Goal: Book appointment/travel/reservation

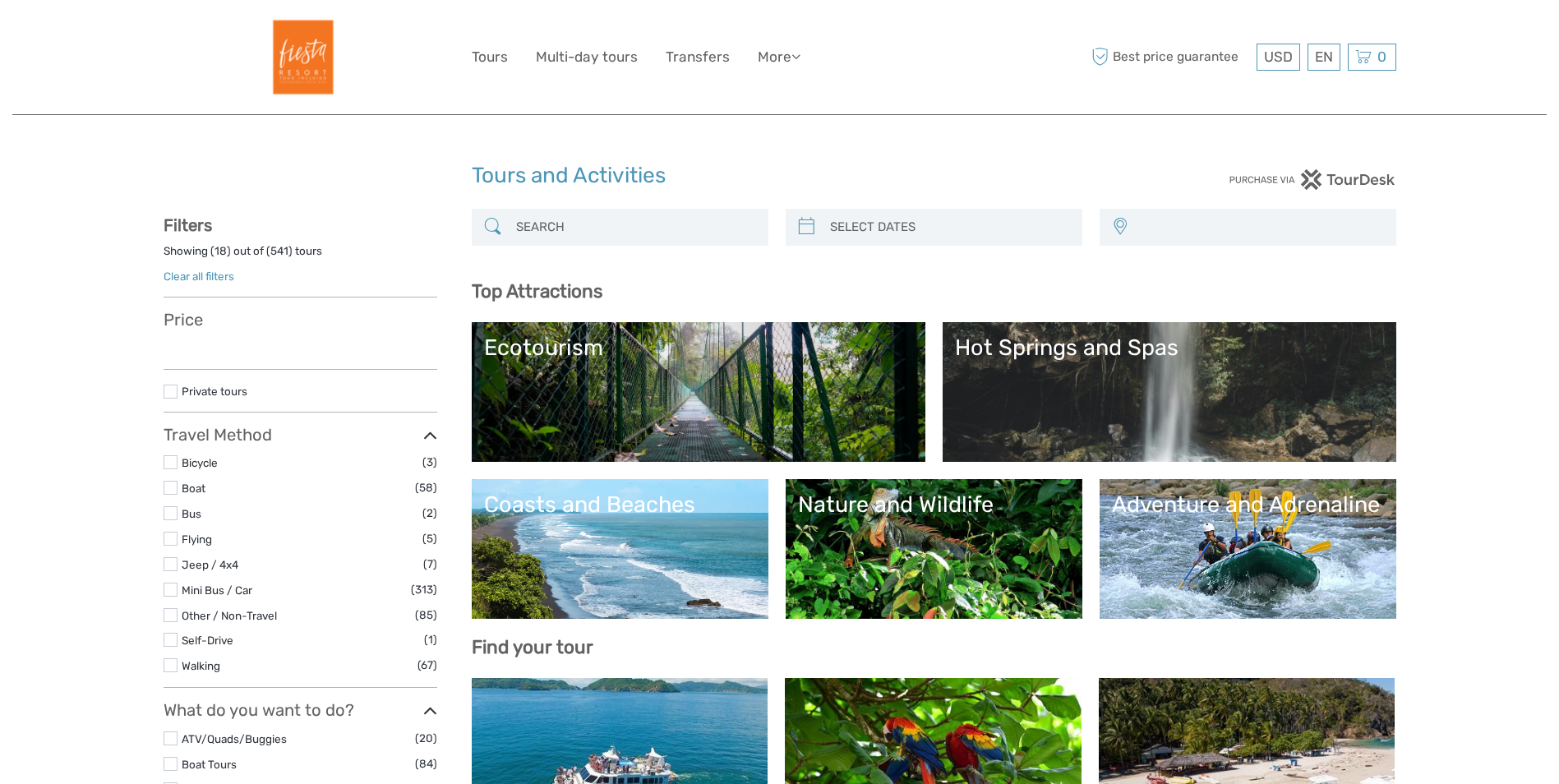
select select
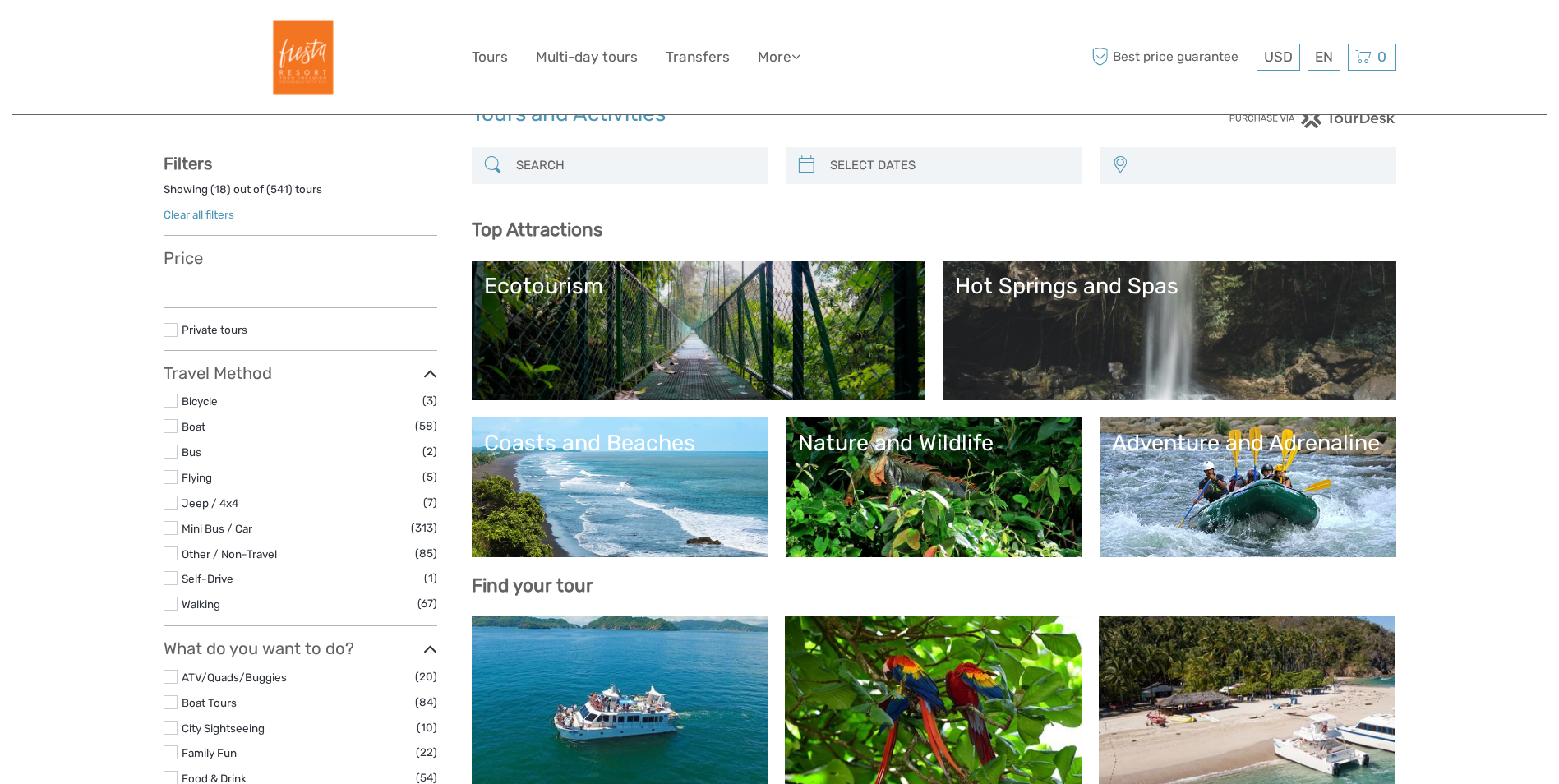
select select
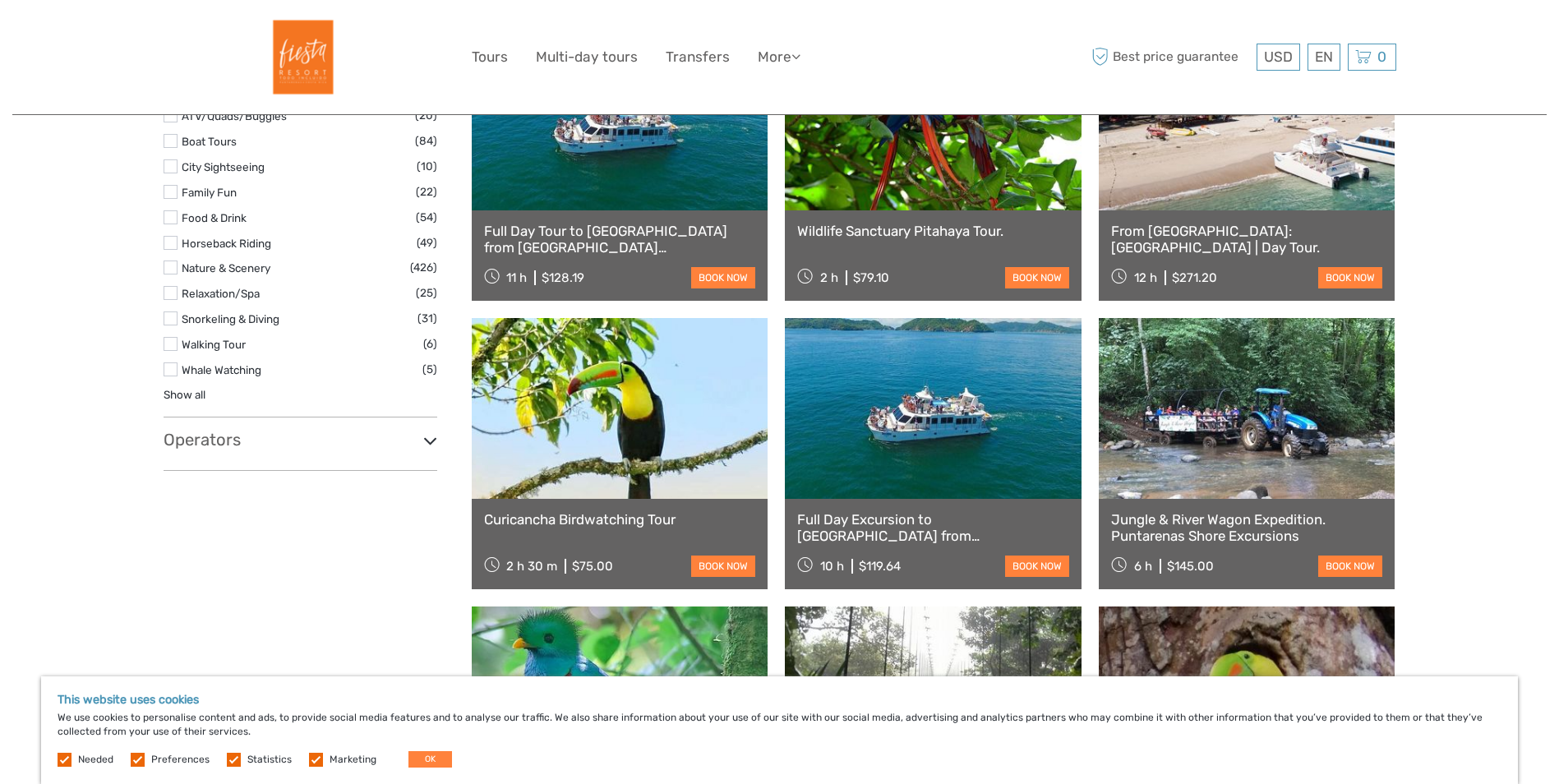
scroll to position [657, 0]
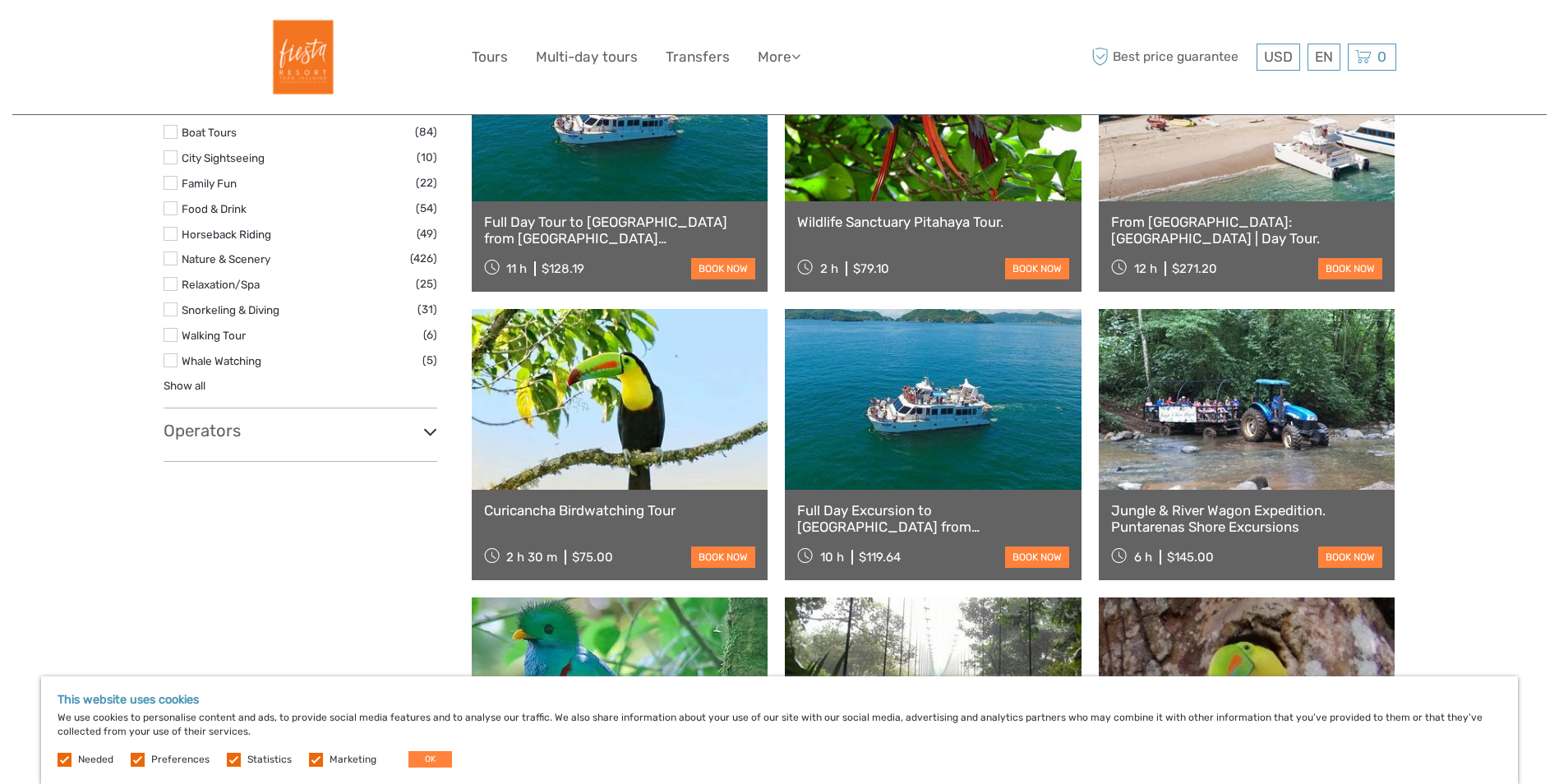
click at [426, 429] on icon at bounding box center [430, 431] width 14 height 22
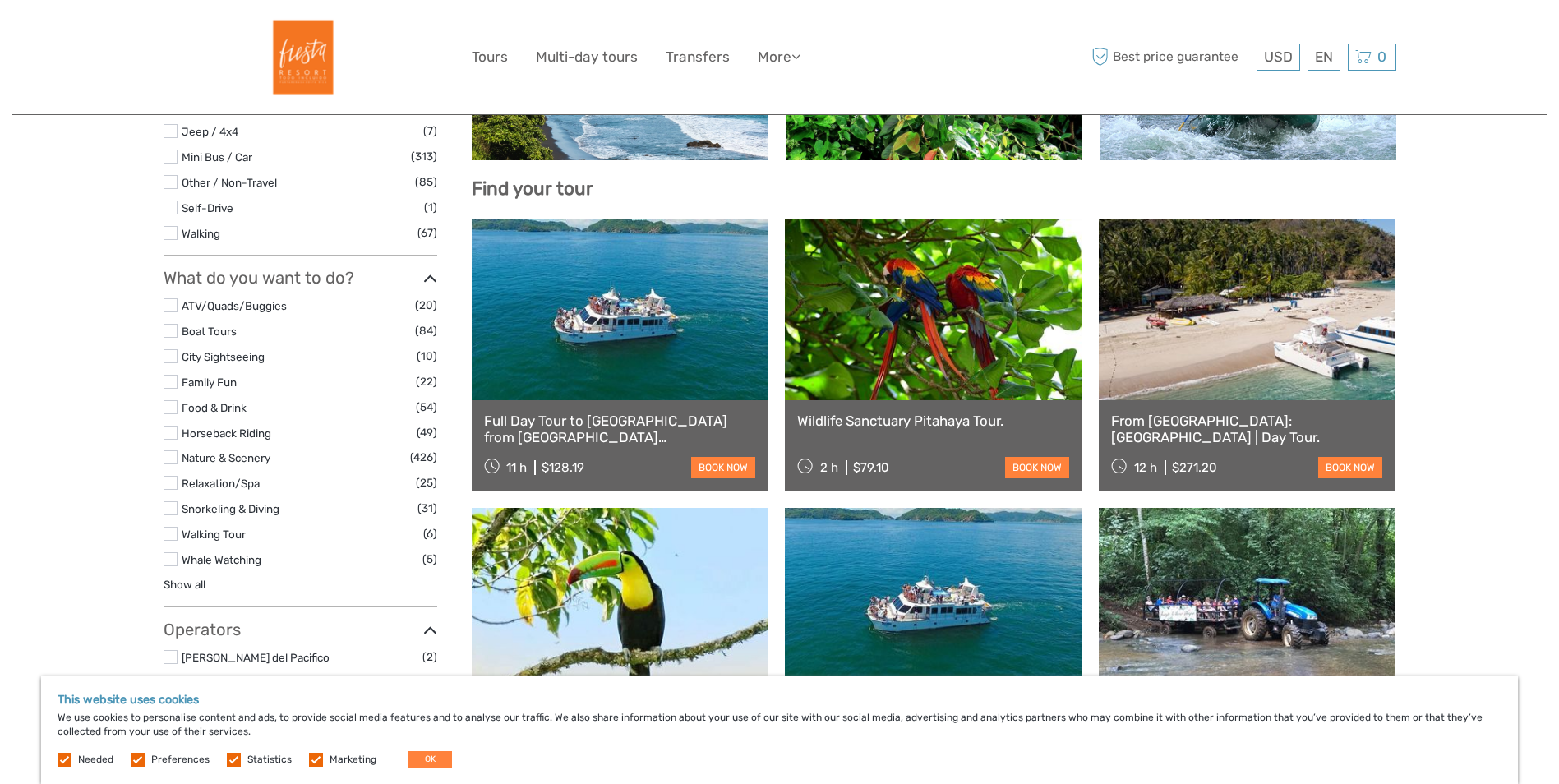
scroll to position [411, 0]
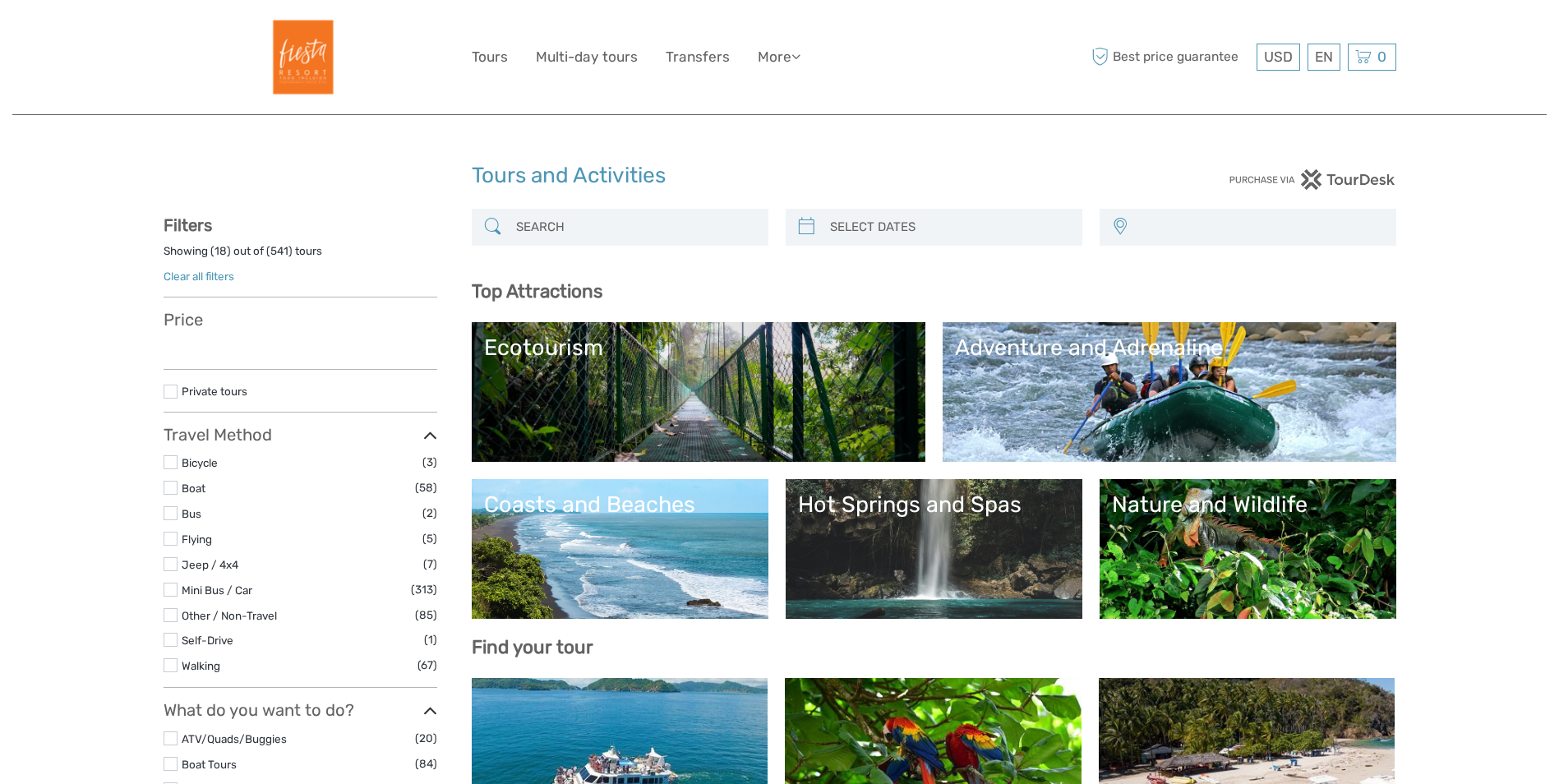
select select
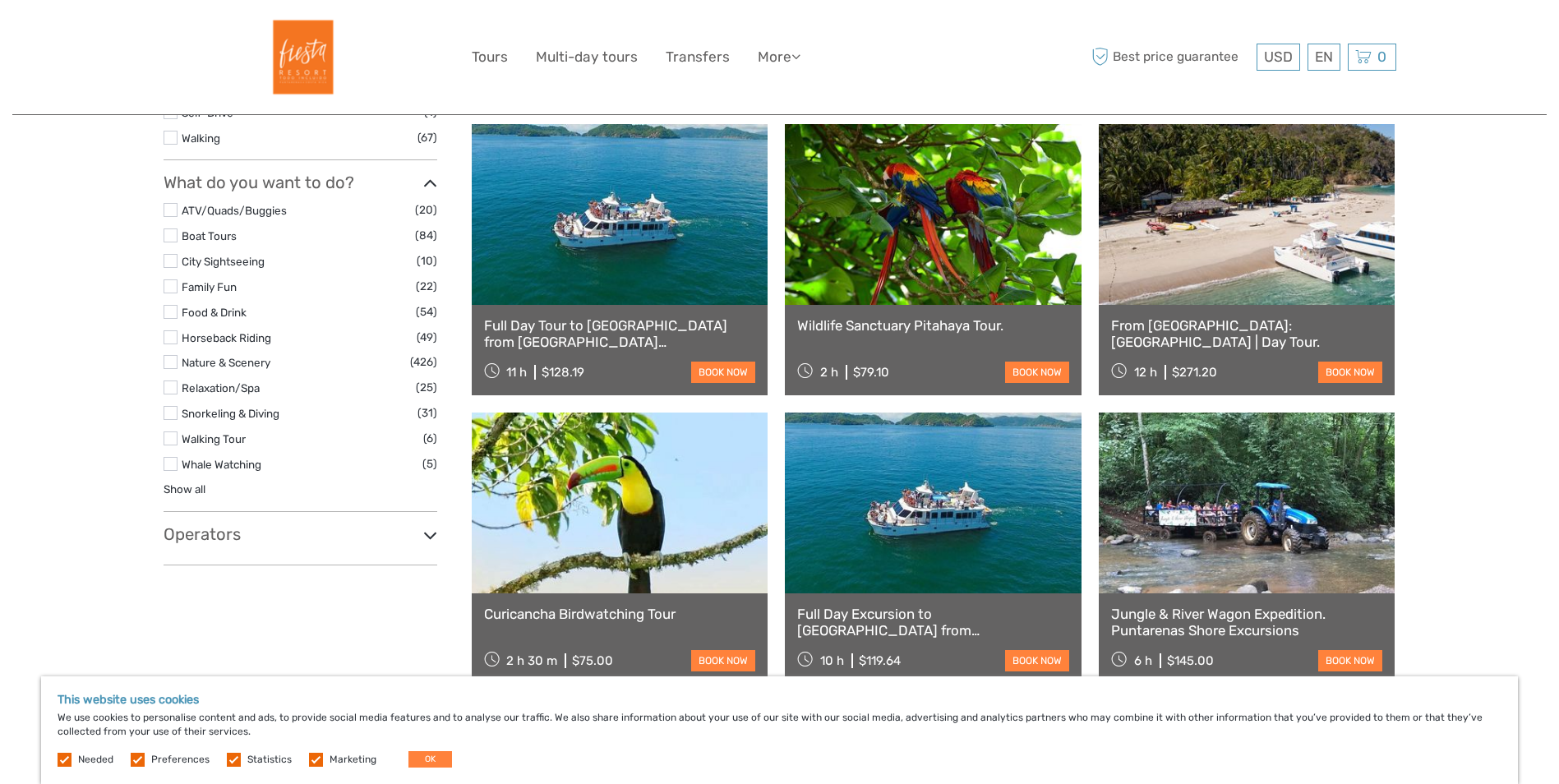
scroll to position [575, 0]
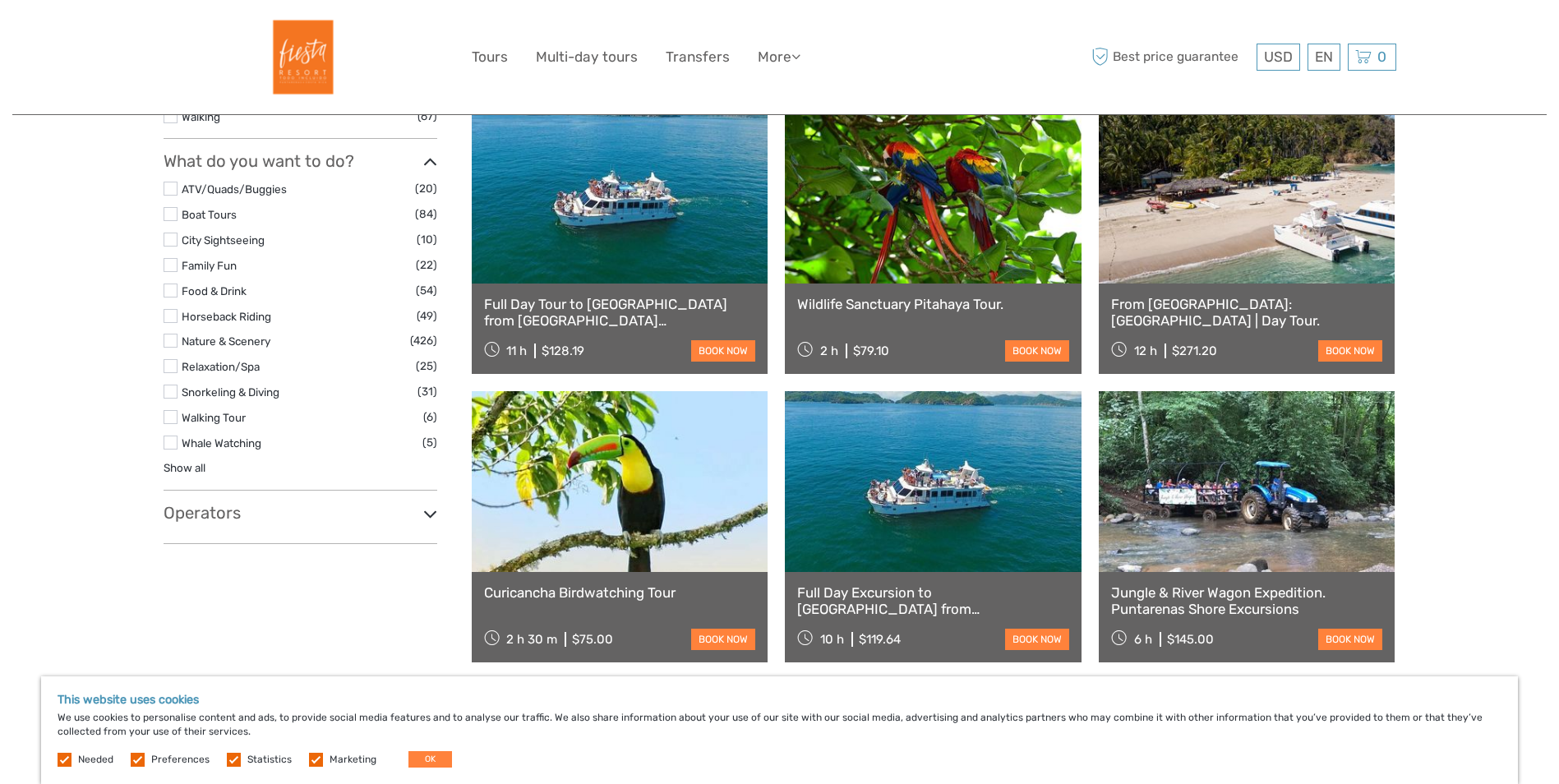
click at [432, 517] on icon at bounding box center [430, 514] width 14 height 22
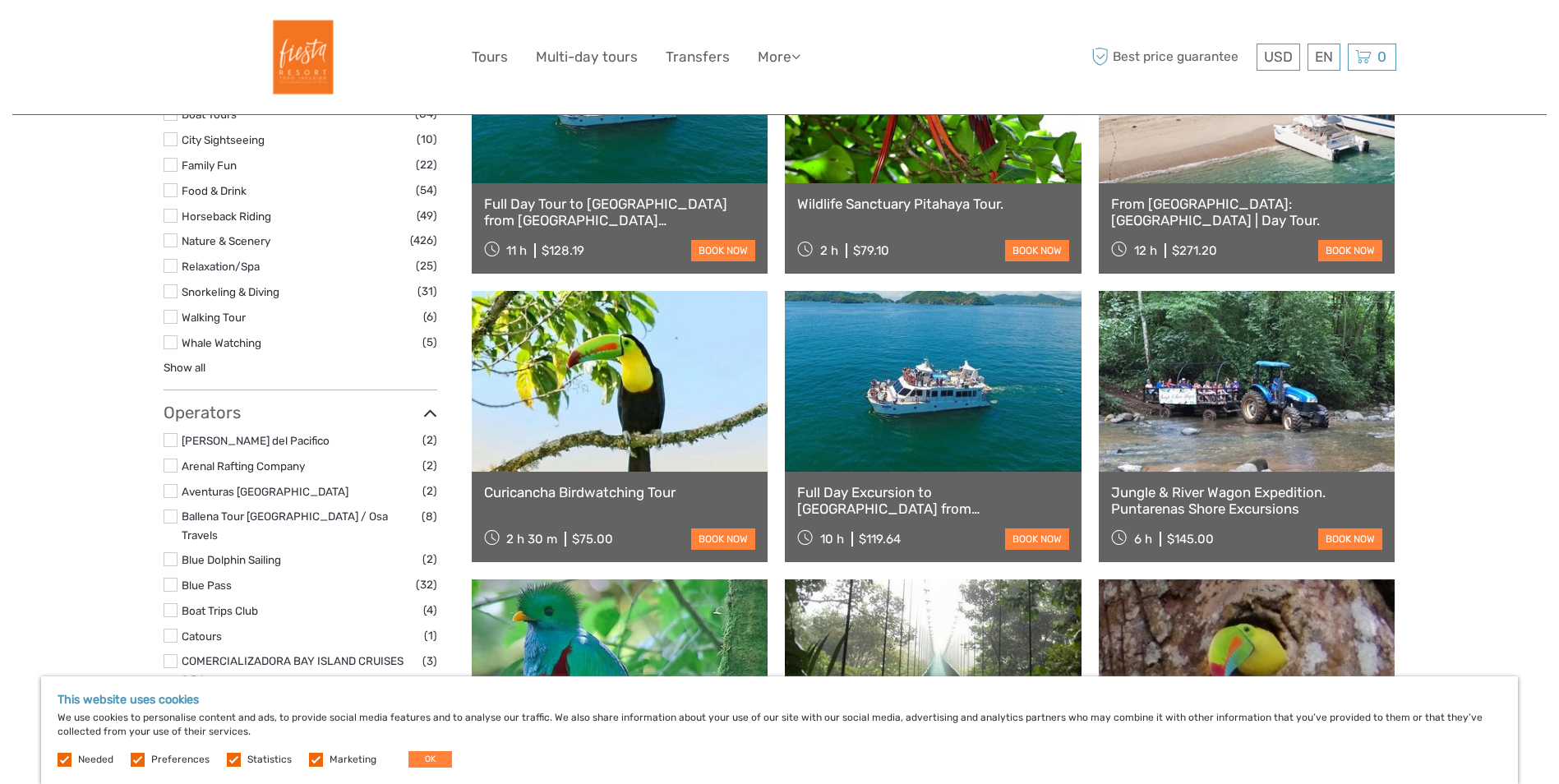
scroll to position [493, 0]
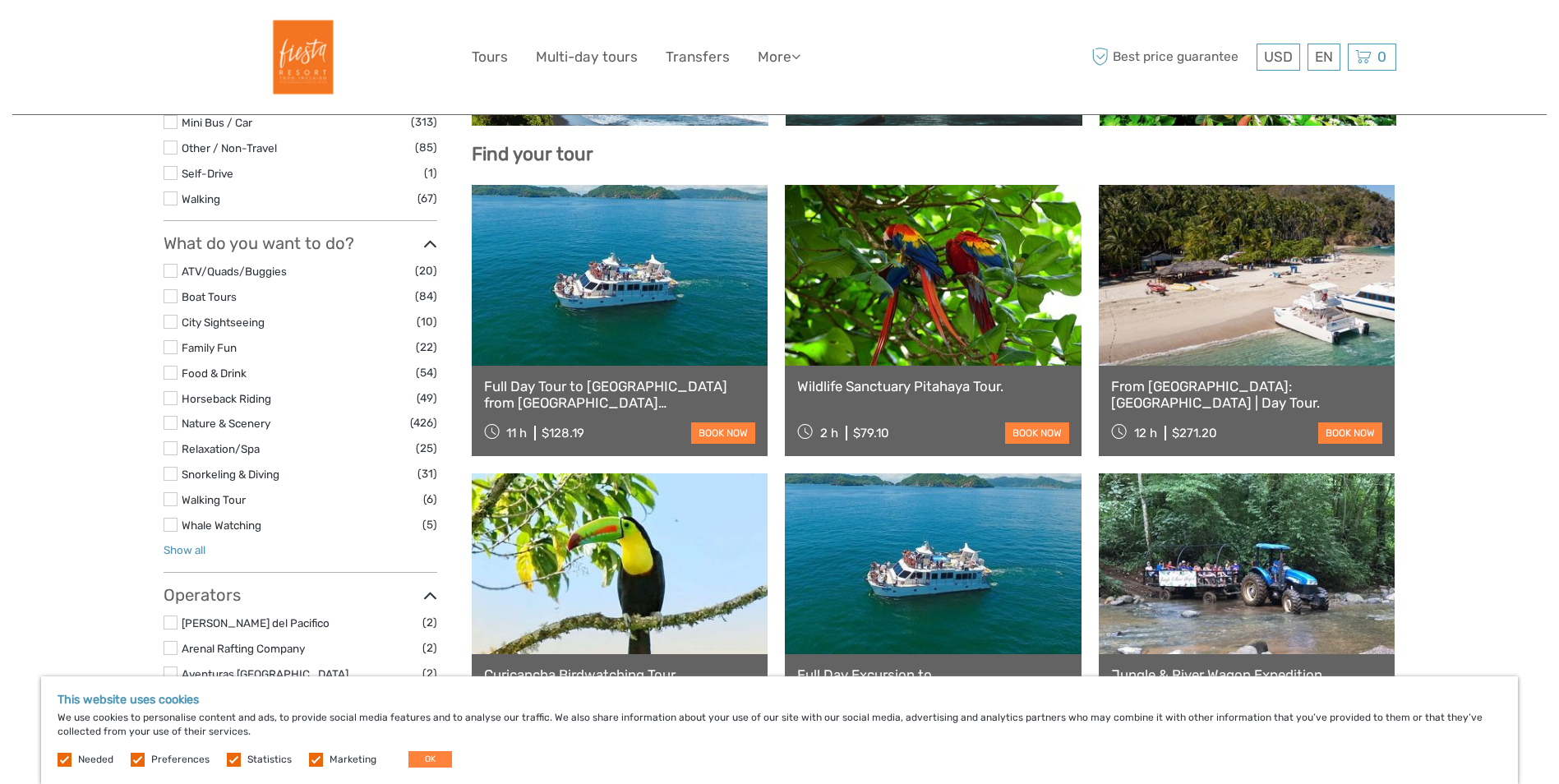
click at [196, 548] on link "Show all" at bounding box center [184, 550] width 42 height 14
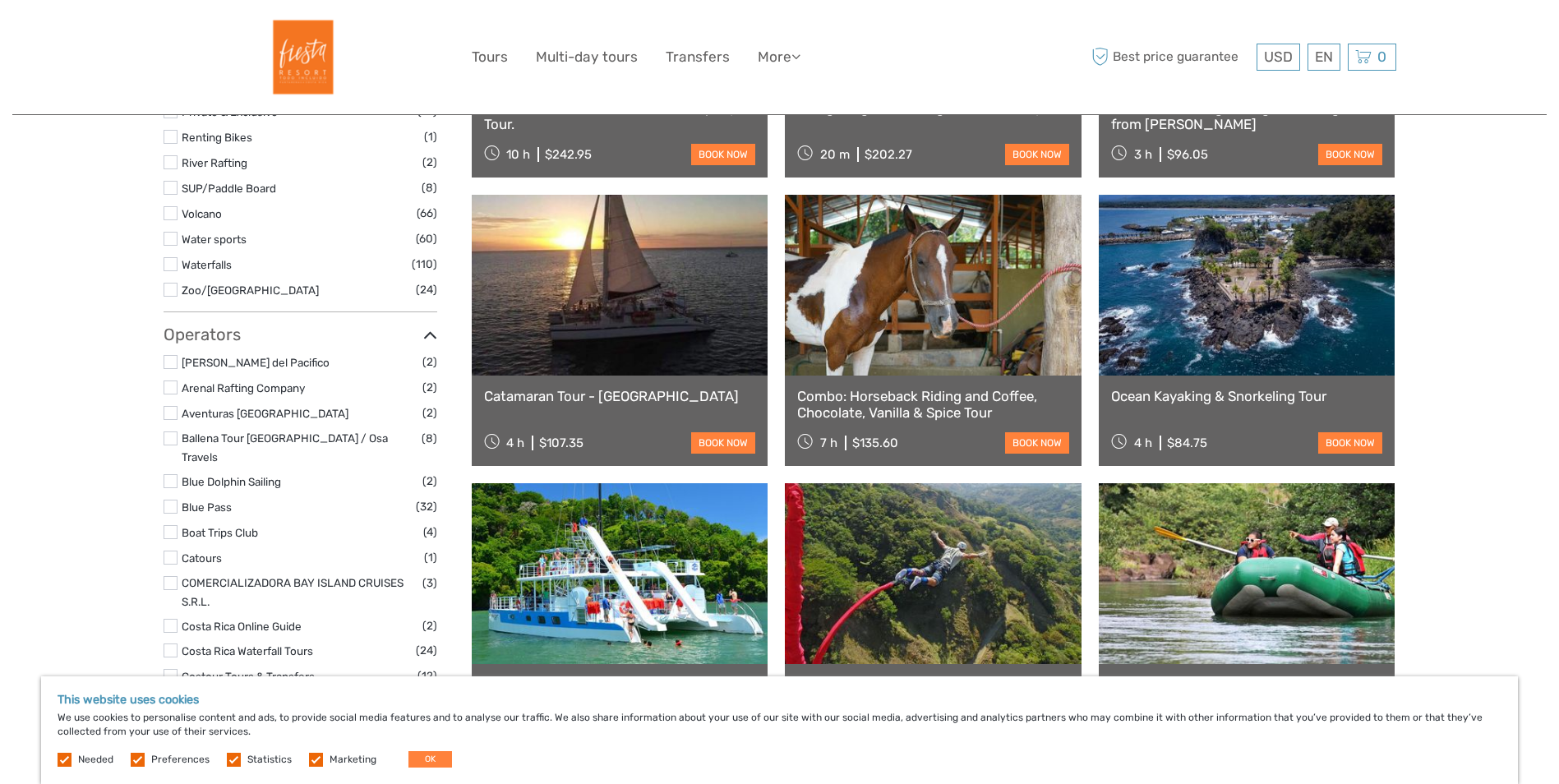
scroll to position [1726, 0]
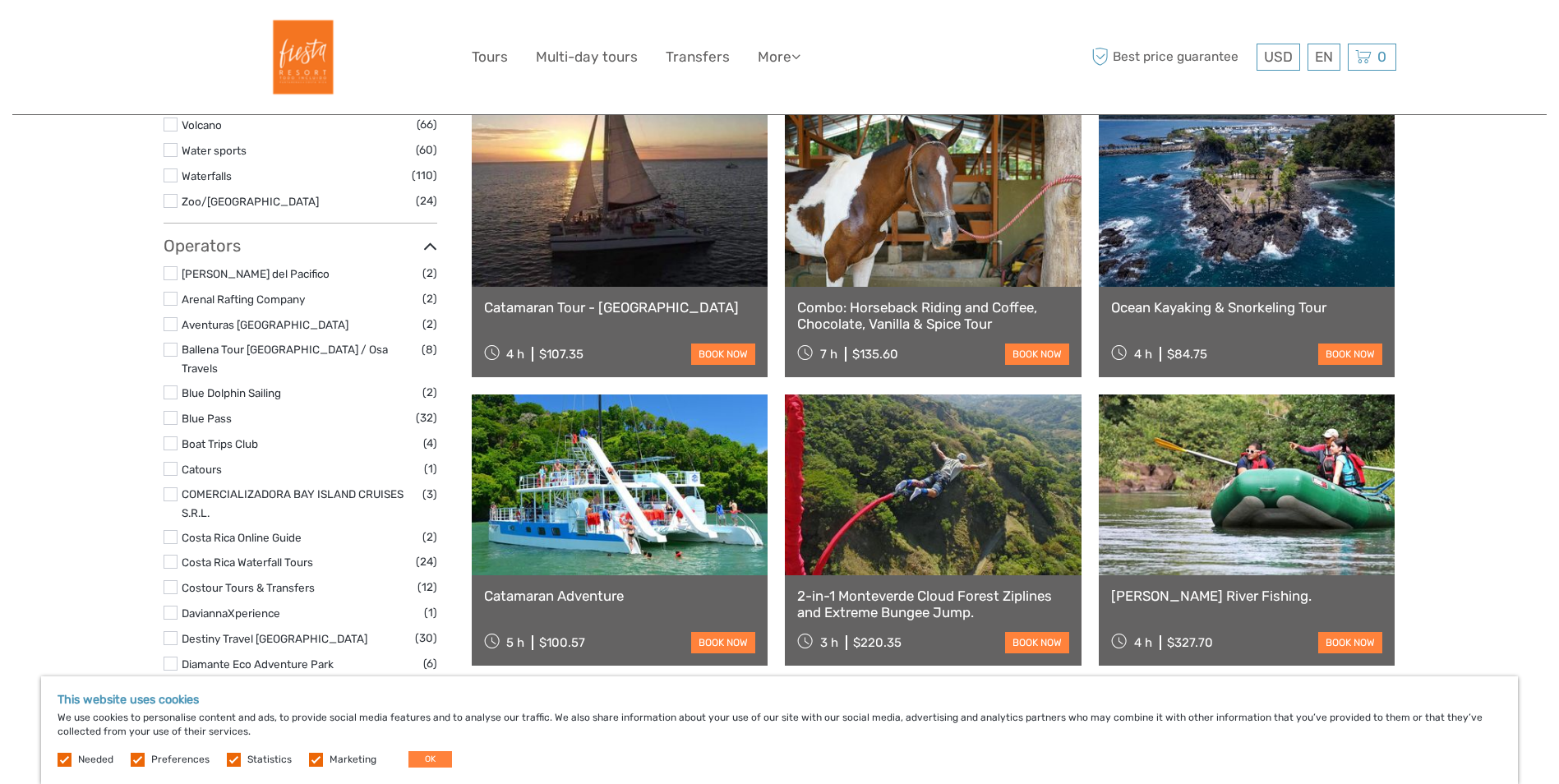
click at [432, 244] on icon at bounding box center [430, 247] width 14 height 22
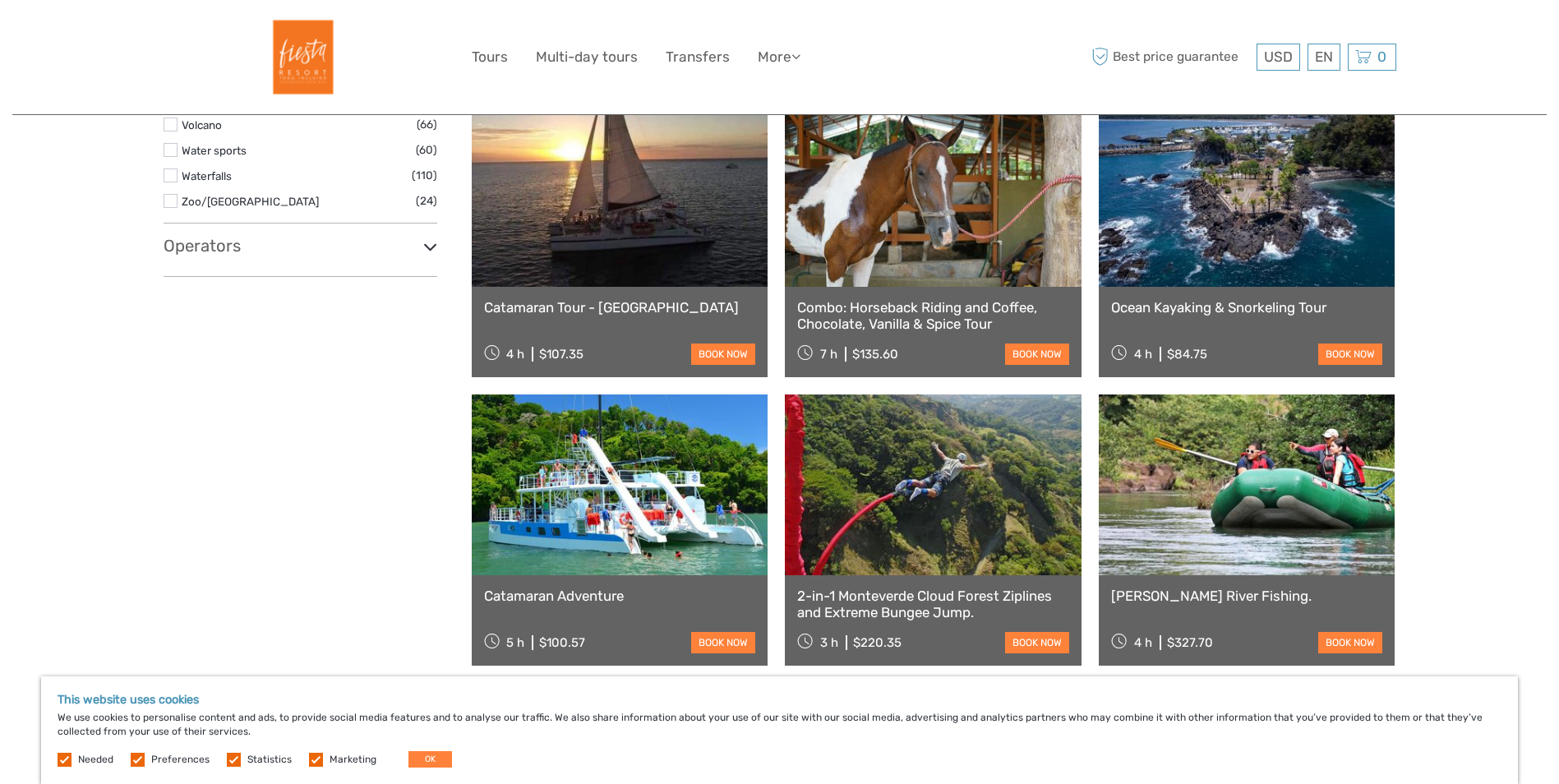
click at [432, 243] on icon at bounding box center [430, 247] width 14 height 22
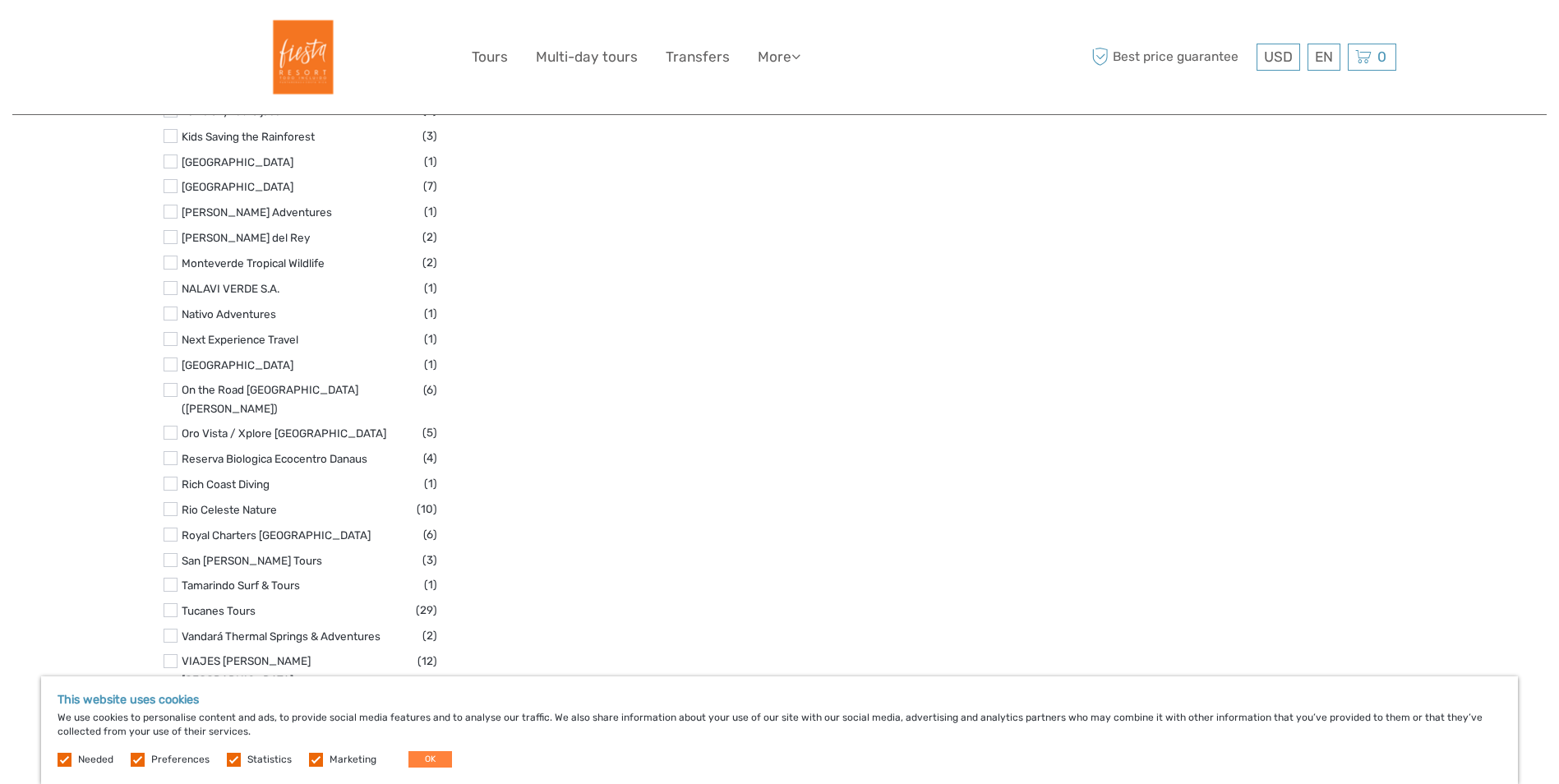
scroll to position [2547, 0]
